Goal: Communication & Community: Answer question/provide support

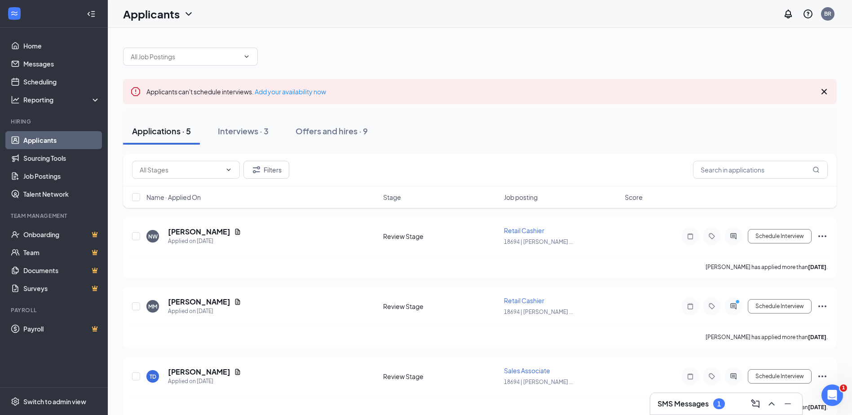
click at [666, 398] on div "SMS Messages 1" at bounding box center [690, 403] width 67 height 11
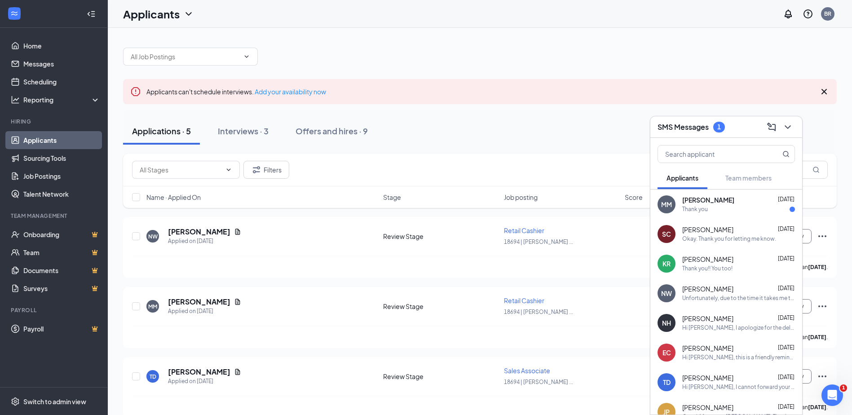
click at [699, 206] on div "Thank you" at bounding box center [695, 210] width 26 height 8
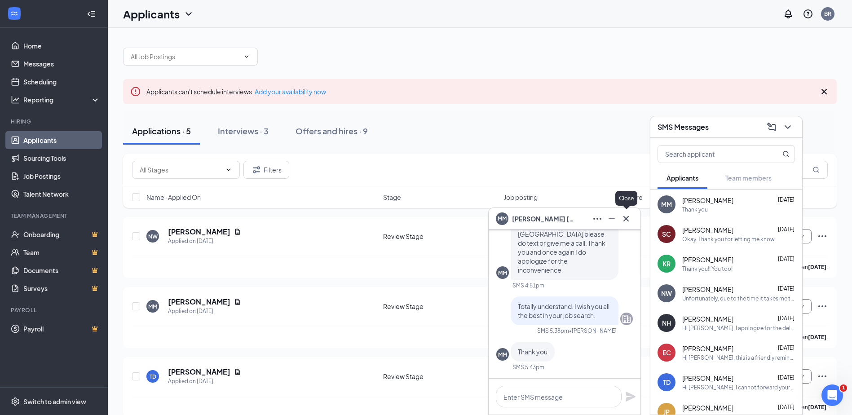
click at [627, 220] on icon "Cross" at bounding box center [625, 218] width 11 height 11
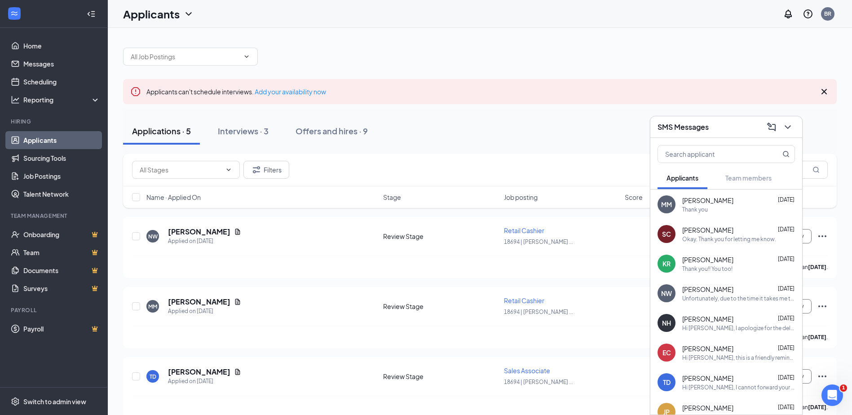
click at [708, 265] on div "Thank you!! You too!" at bounding box center [707, 269] width 50 height 8
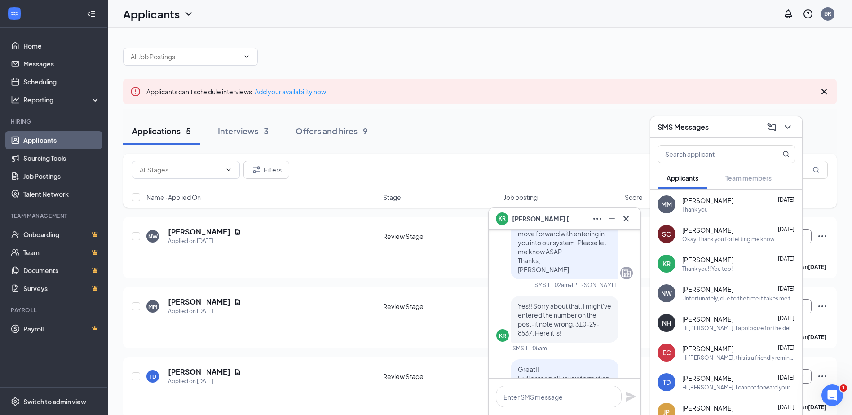
scroll to position [-135, 0]
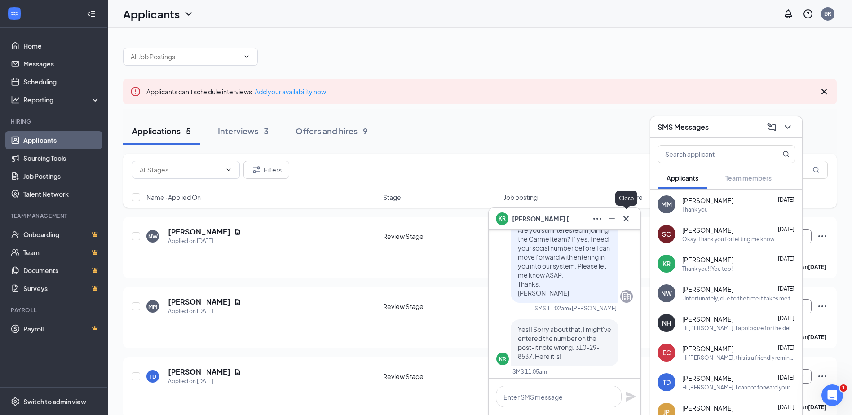
click at [629, 218] on icon "Cross" at bounding box center [625, 218] width 11 height 11
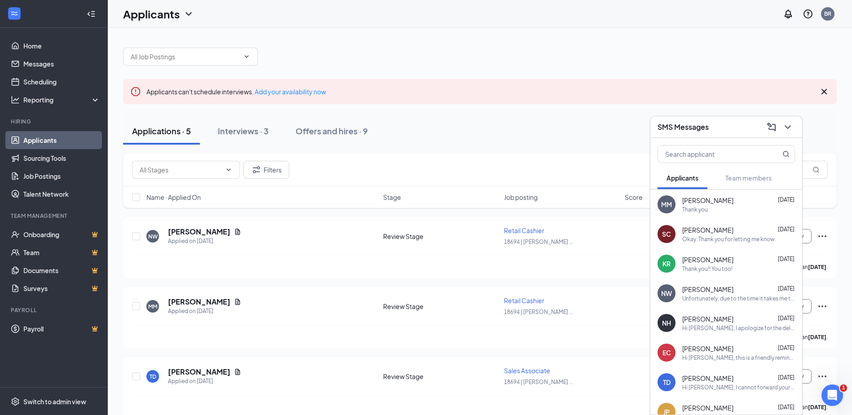
click at [694, 265] on div "Thank you!! You too!" at bounding box center [707, 269] width 50 height 8
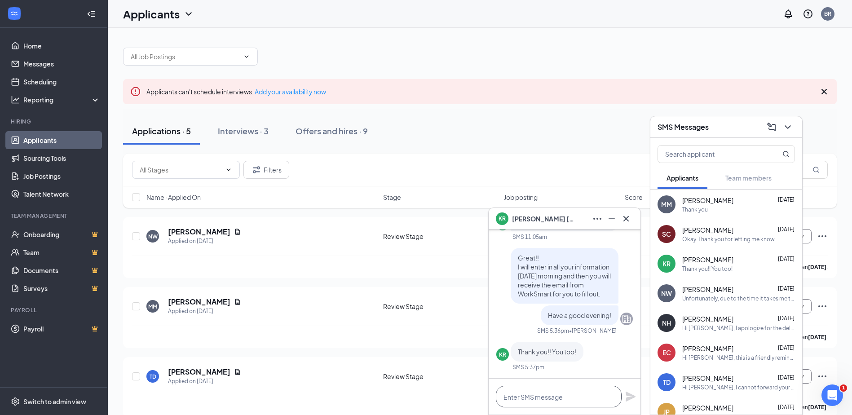
click at [556, 400] on textarea at bounding box center [559, 397] width 126 height 22
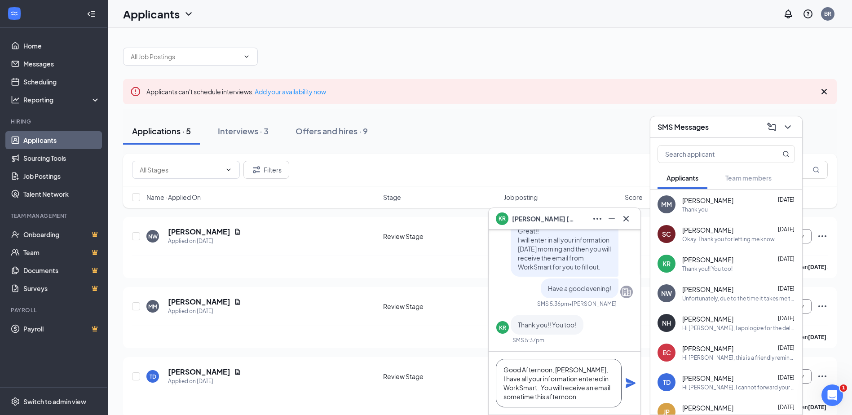
click at [592, 400] on textarea "Good Afternoon, [PERSON_NAME], I have all your information entered in WorkSmart…" at bounding box center [559, 383] width 126 height 48
click at [608, 379] on textarea "Good afternoon, [PERSON_NAME], I have all your information entered in [GEOGRAPH…" at bounding box center [559, 383] width 126 height 48
click at [594, 362] on textarea "Good afternoon, [PERSON_NAME], I have all your information entered into WorkSma…" at bounding box center [559, 383] width 126 height 48
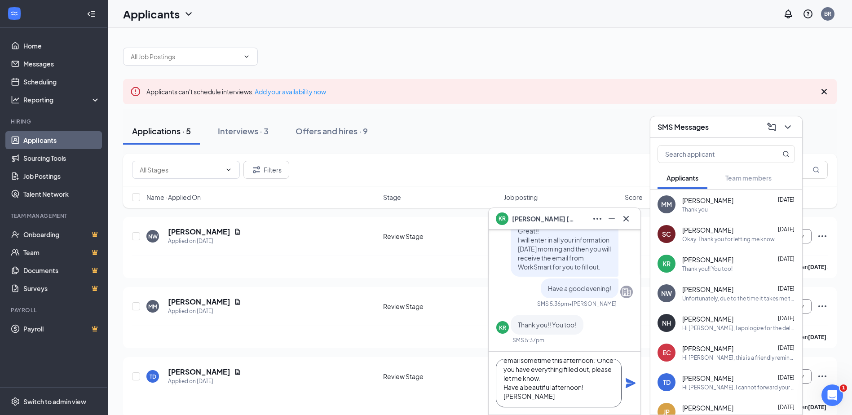
scroll to position [27, 0]
click at [592, 388] on textarea "Good afternoon, [PERSON_NAME], I have all your information entered into WorkSma…" at bounding box center [559, 383] width 126 height 48
type textarea "Good afternoon, [PERSON_NAME], I have all your information entered into WorkSma…"
click at [627, 381] on icon "Plane" at bounding box center [630, 383] width 10 height 10
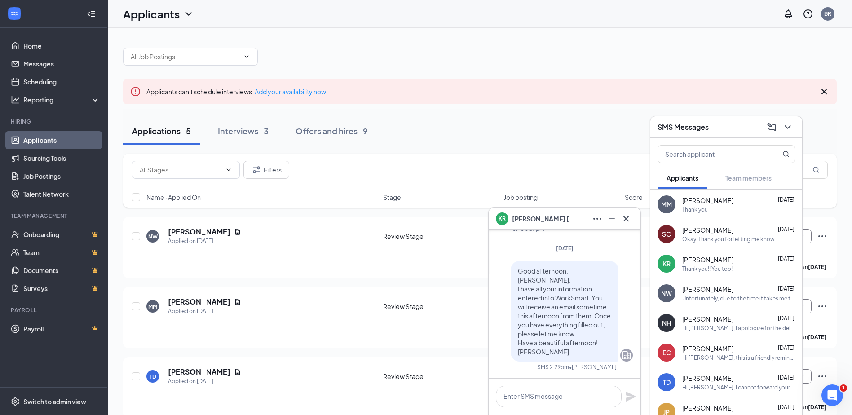
scroll to position [0, 0]
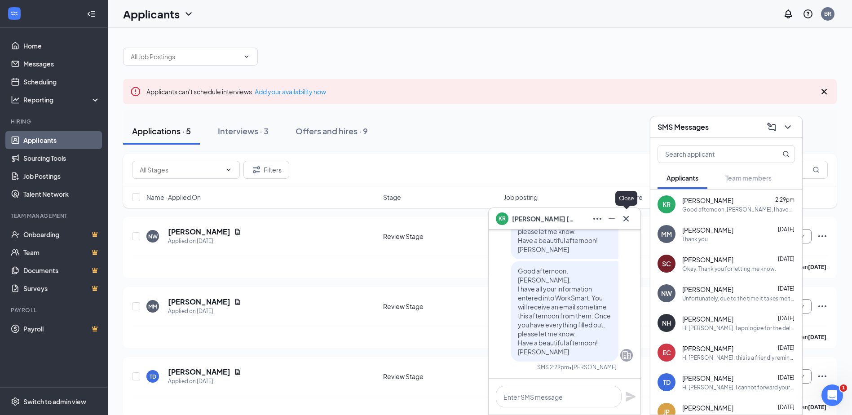
click at [625, 219] on icon "Cross" at bounding box center [625, 218] width 11 height 11
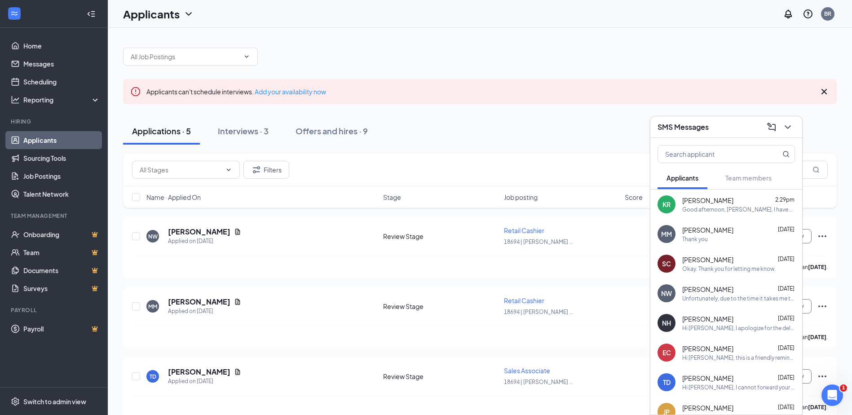
click at [717, 354] on div "Hi [PERSON_NAME], this is a friendly reminder. Your meeting with Ace Hardware f…" at bounding box center [738, 358] width 113 height 8
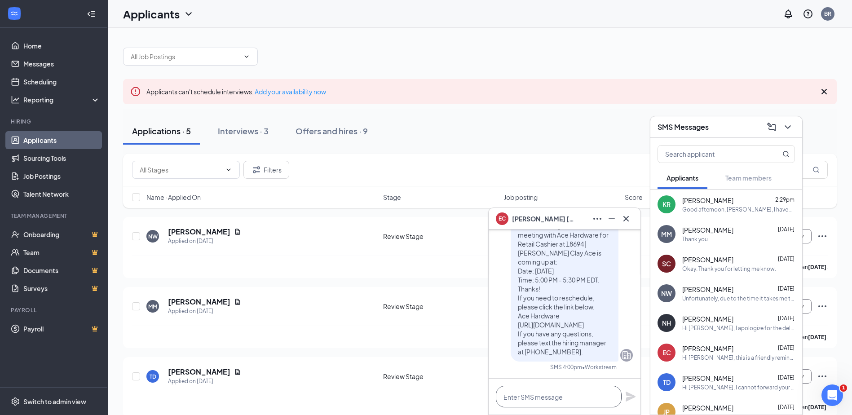
click at [564, 387] on textarea at bounding box center [559, 397] width 126 height 22
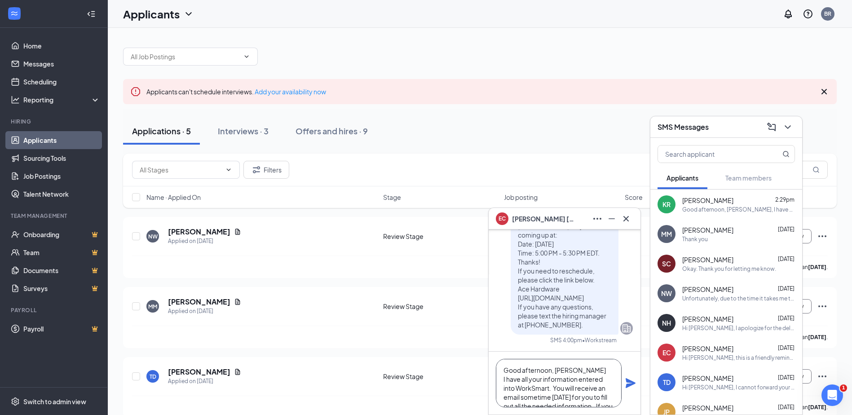
click at [515, 387] on textarea "Good afternoon, [PERSON_NAME] I have all your information entered into WorkSmar…" at bounding box center [559, 383] width 126 height 48
drag, startPoint x: 597, startPoint y: 362, endPoint x: 611, endPoint y: 376, distance: 20.3
click at [612, 378] on textarea "Good afternoon, [PERSON_NAME] I have all your information entered into WorkSmar…" at bounding box center [559, 383] width 126 height 48
click at [608, 387] on textarea "Good afternoon, [PERSON_NAME] I have all your information entered into WorkSmar…" at bounding box center [559, 383] width 126 height 48
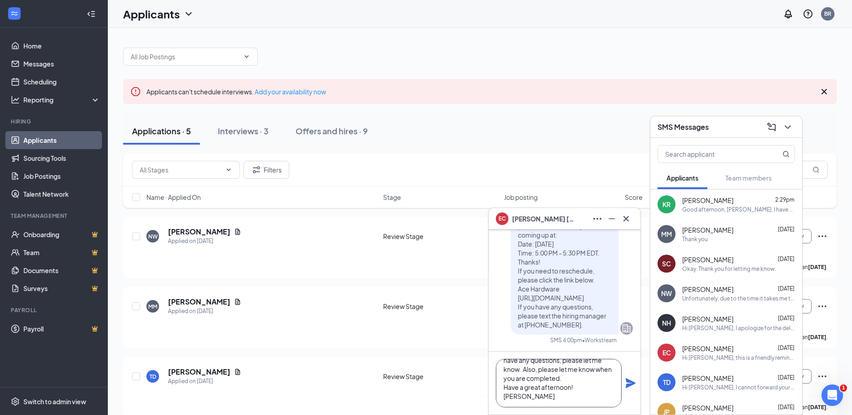
drag, startPoint x: 597, startPoint y: 396, endPoint x: 542, endPoint y: 370, distance: 60.8
click at [542, 370] on textarea "Good afternoon, [PERSON_NAME] I have all your information entered into WorkSmar…" at bounding box center [559, 383] width 126 height 48
type textarea "Good afternoon, [PERSON_NAME] I have all your information entered into WorkSmar…"
click at [629, 383] on icon "Plane" at bounding box center [630, 383] width 10 height 10
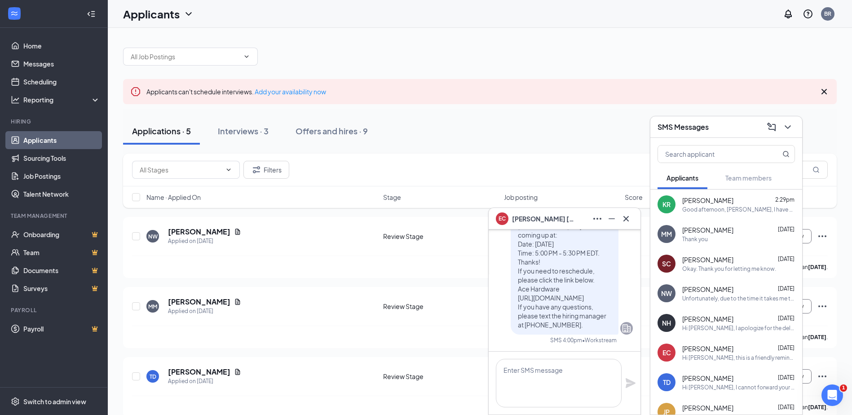
scroll to position [0, 0]
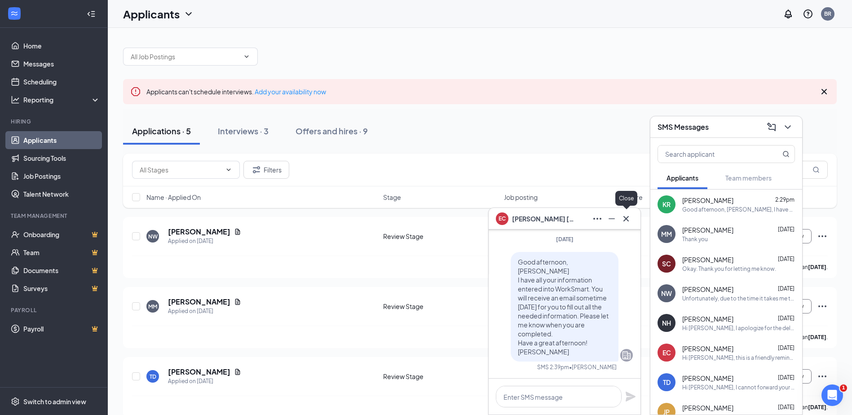
click at [627, 222] on icon "Cross" at bounding box center [625, 218] width 11 height 11
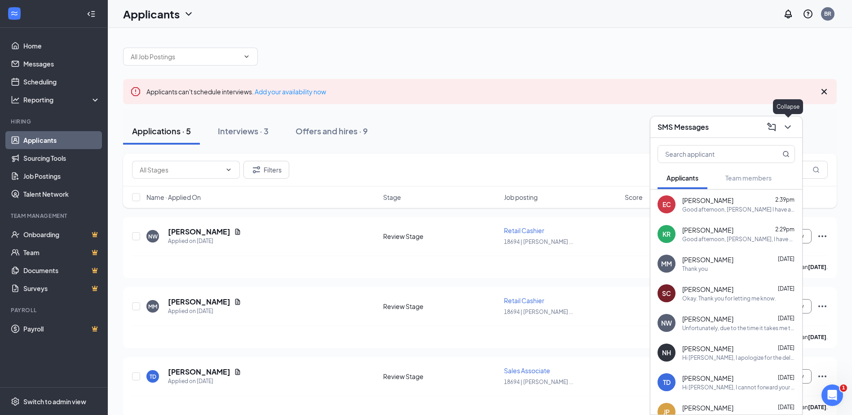
click at [785, 124] on icon "ChevronDown" at bounding box center [787, 127] width 11 height 11
